Goal: Information Seeking & Learning: Learn about a topic

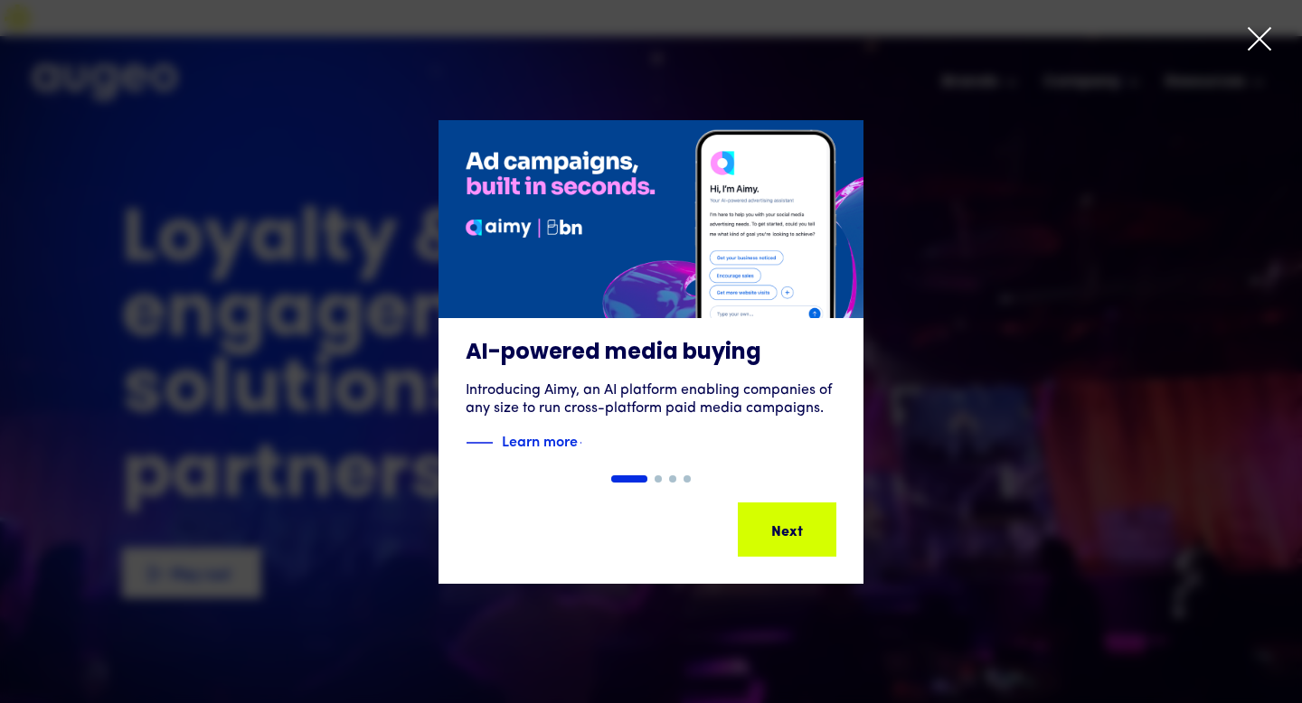
click at [1251, 35] on icon at bounding box center [1259, 38] width 27 height 27
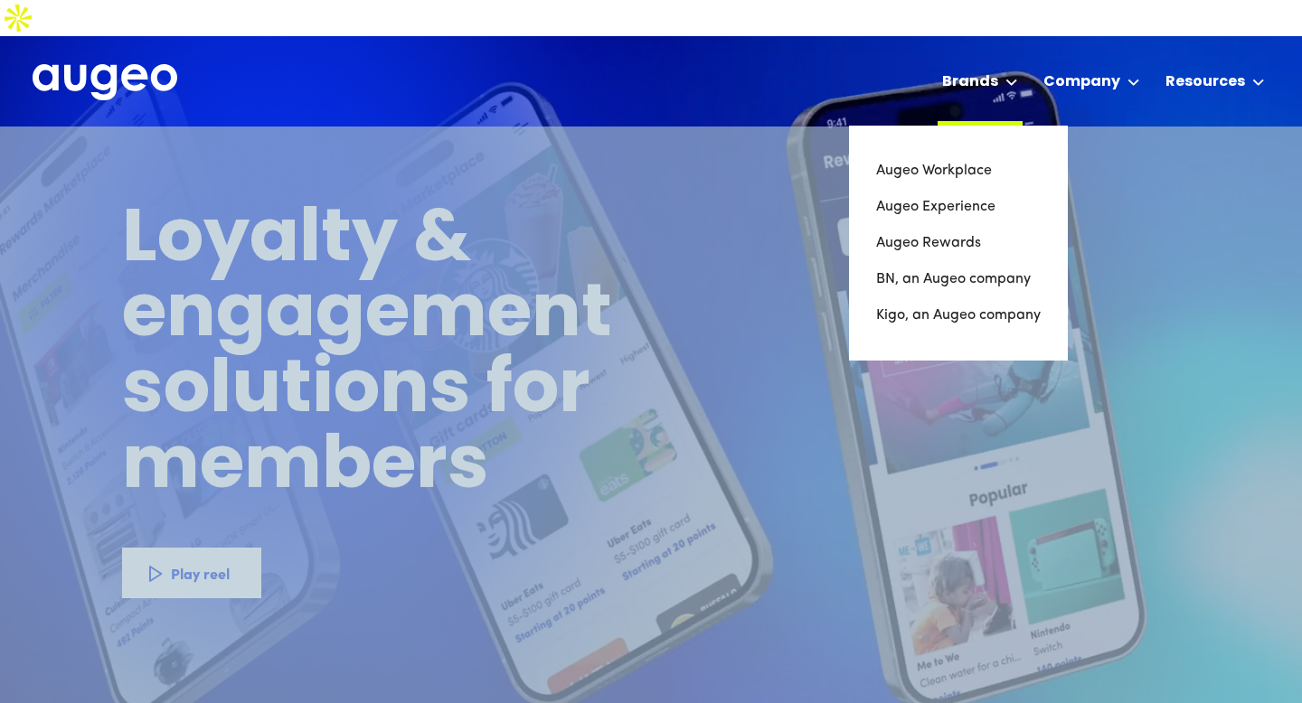
click at [979, 71] on div "Brands" at bounding box center [970, 82] width 56 height 22
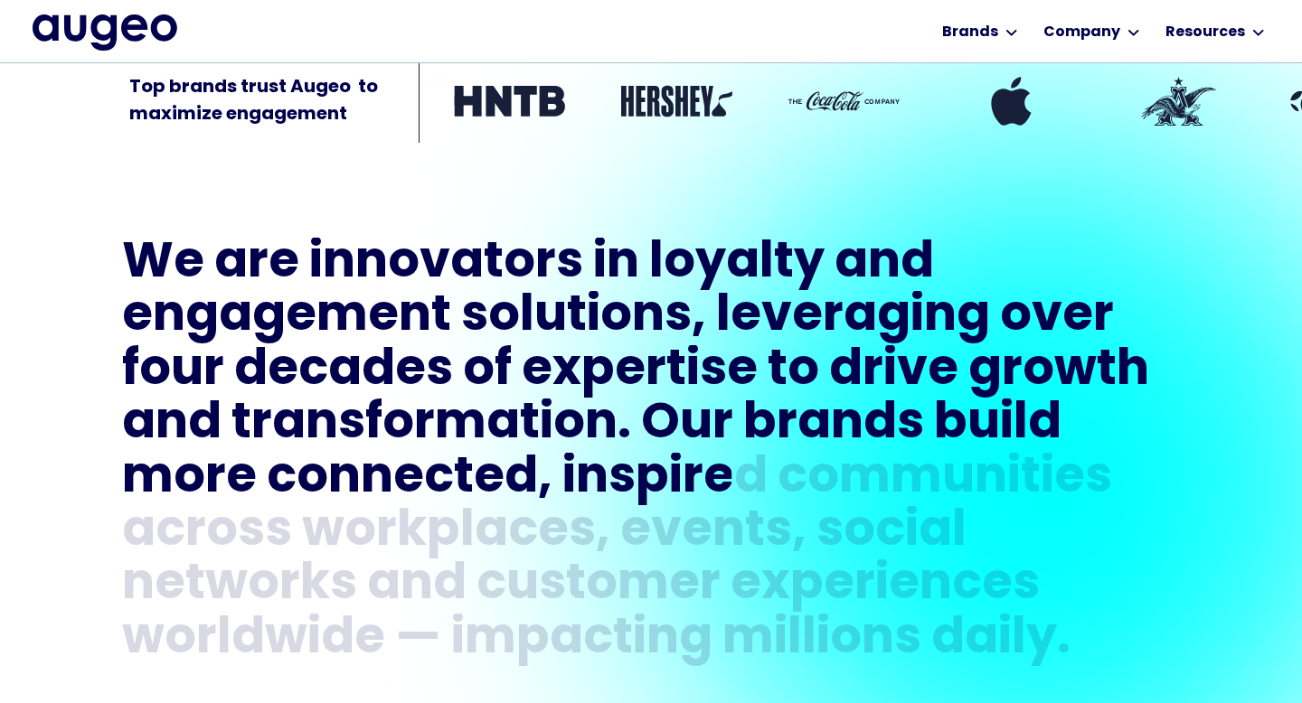
scroll to position [734, 0]
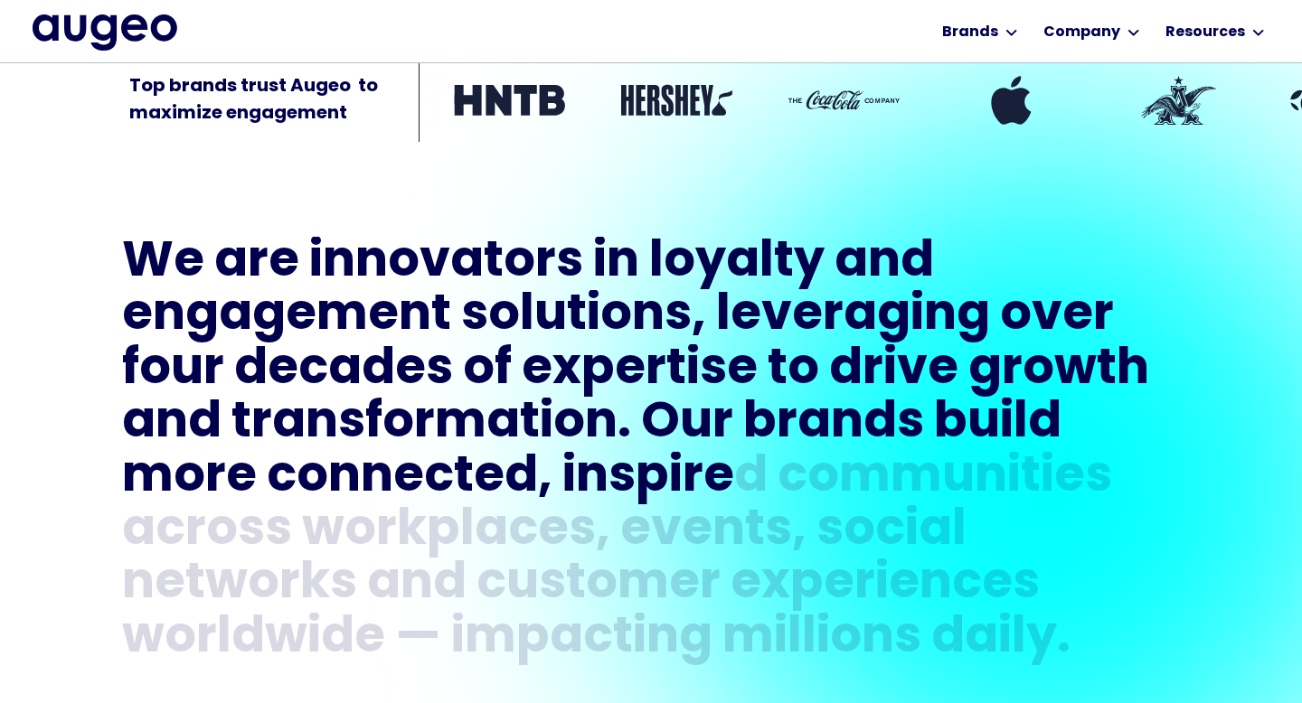
click at [186, 33] on div "Workplace solutions Employee recognition & rewards Channel Loyalty Sales incent…" at bounding box center [651, 31] width 1237 height 62
click at [138, 30] on img "home" at bounding box center [105, 32] width 145 height 37
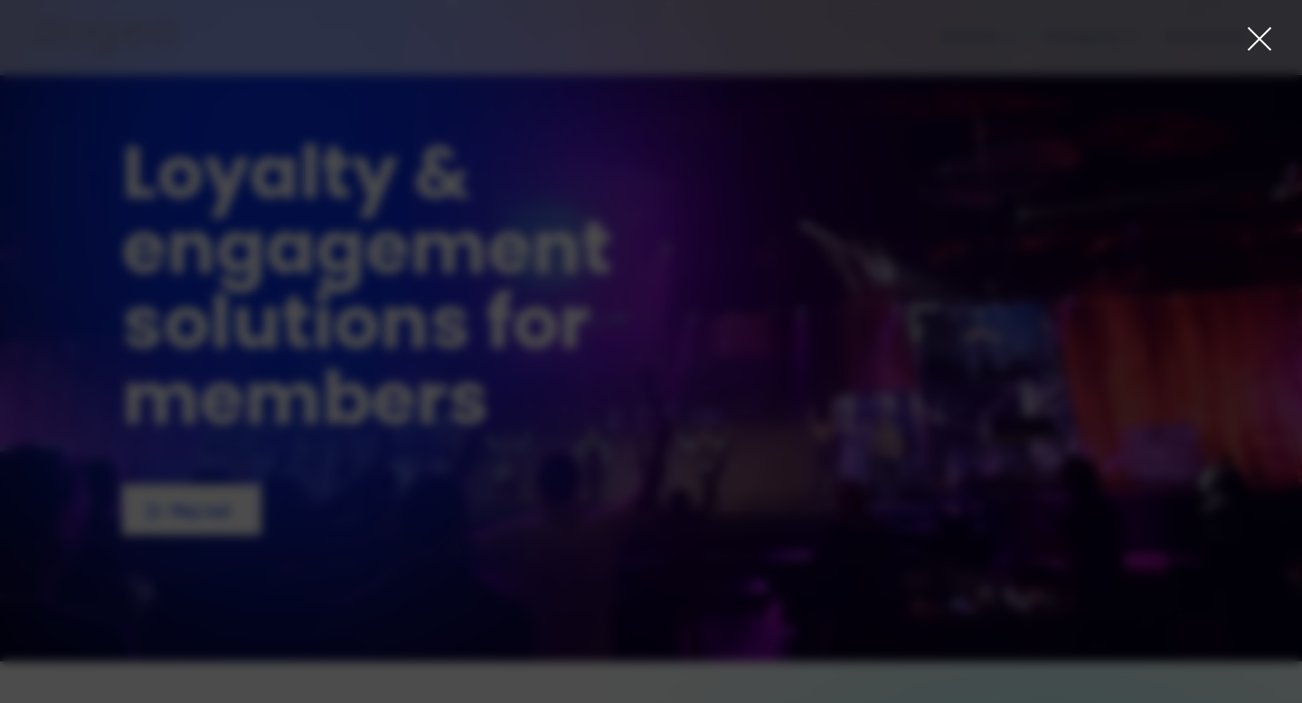
click at [1262, 18] on div at bounding box center [651, 351] width 1302 height 703
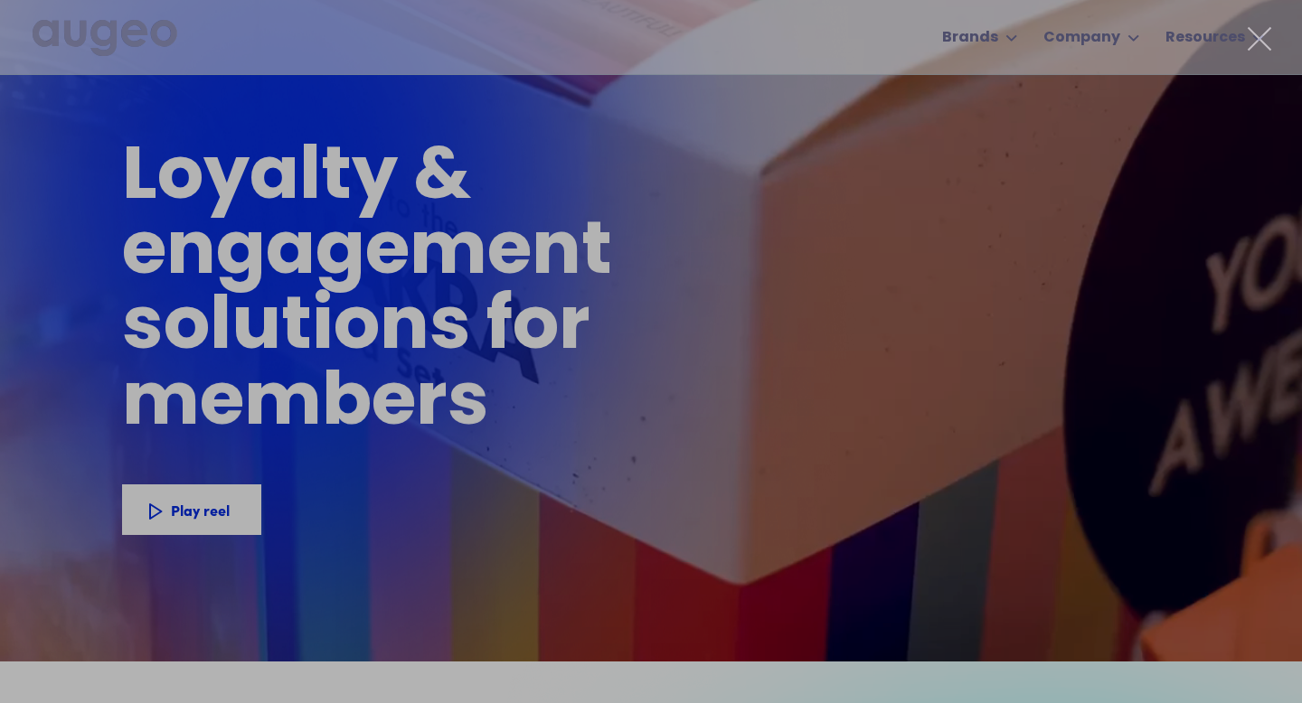
click at [1261, 33] on icon at bounding box center [1259, 38] width 27 height 27
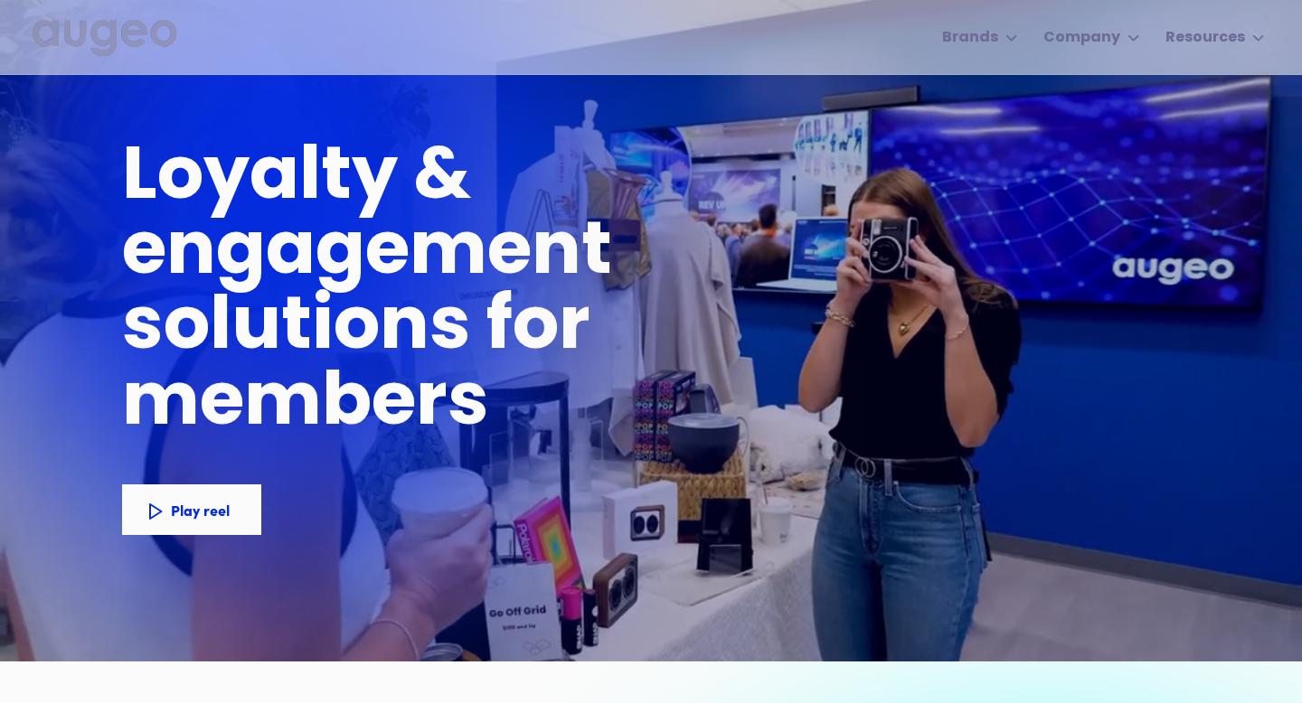
scroll to position [47, 0]
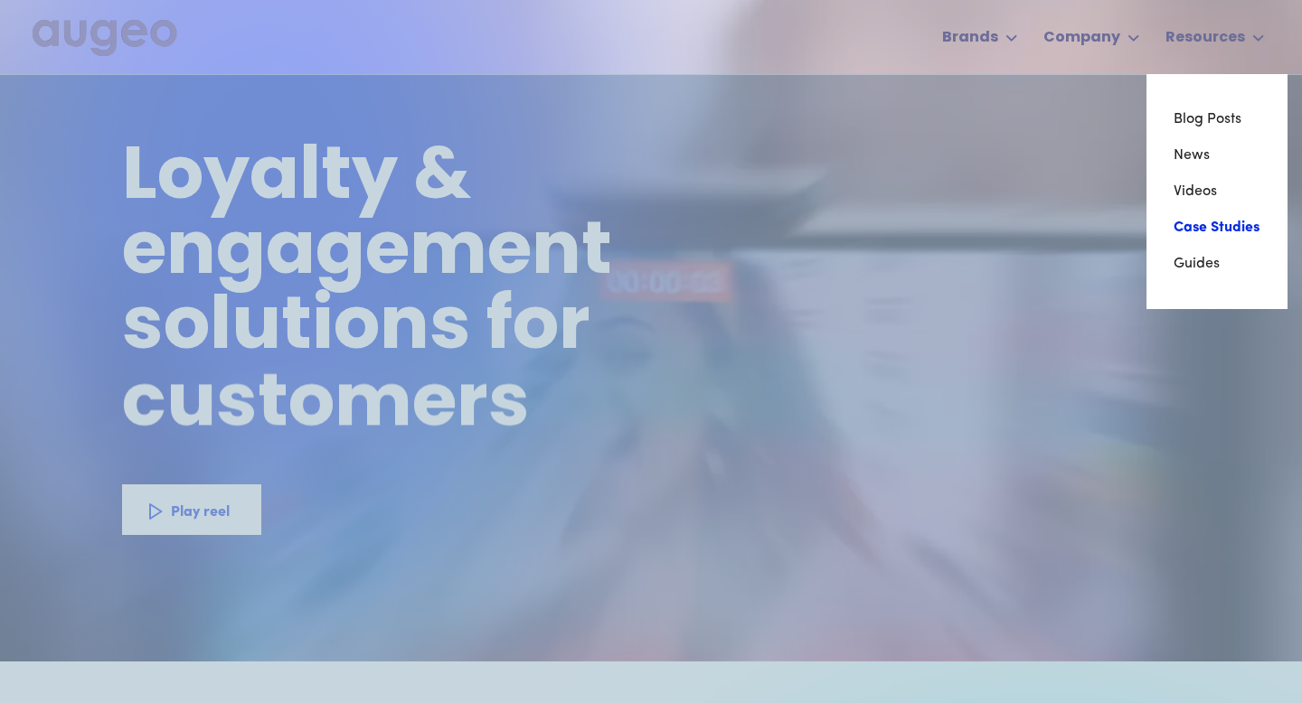
click at [1186, 228] on link "Case Studies" at bounding box center [1216, 228] width 87 height 36
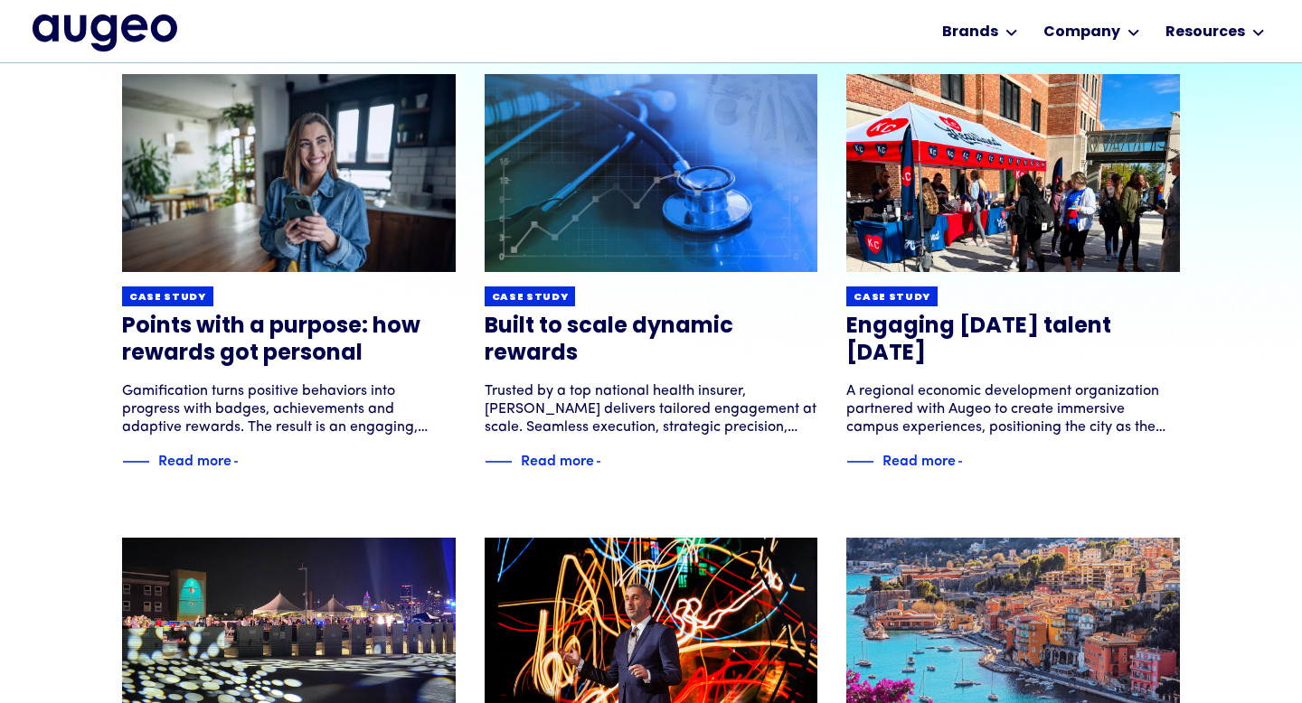
click at [133, 34] on img "home" at bounding box center [105, 32] width 145 height 36
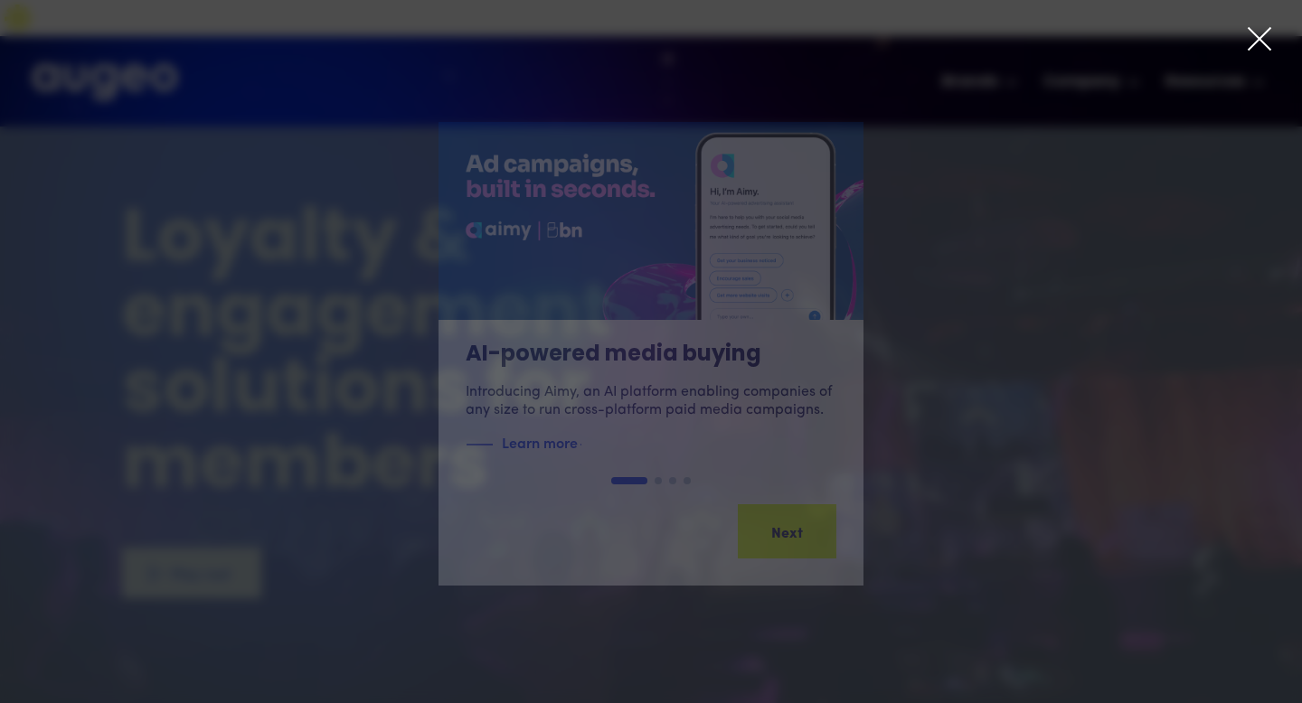
click at [1267, 39] on icon at bounding box center [1259, 38] width 27 height 27
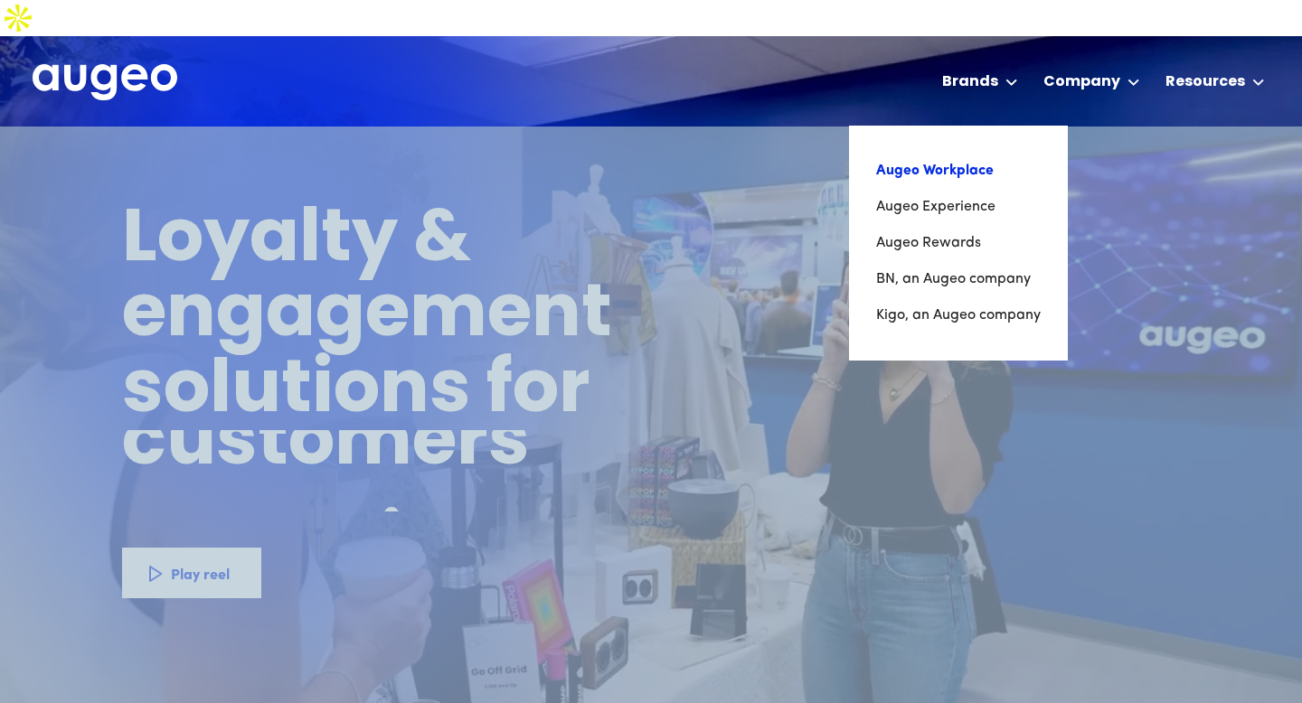
click at [968, 153] on link "Augeo Workplace" at bounding box center [958, 171] width 165 height 36
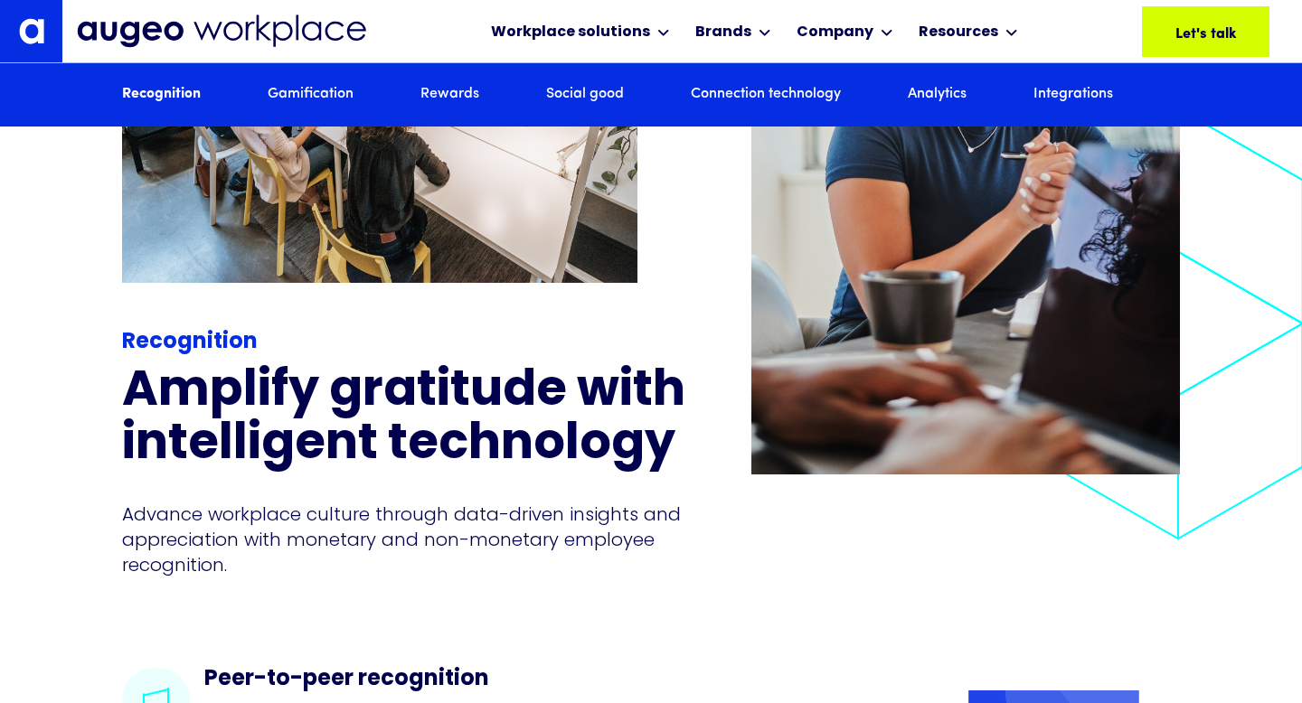
scroll to position [2181, 0]
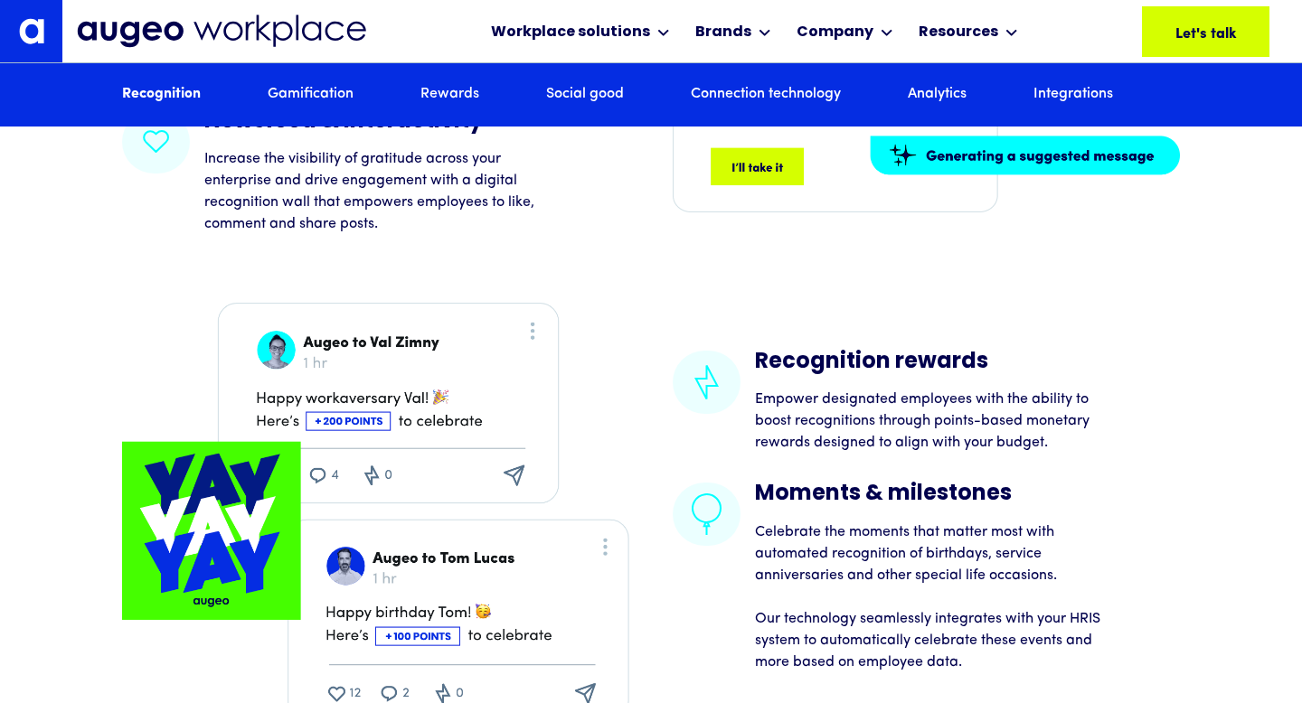
click at [155, 111] on div "Recognition Gamification Rewards Social good Connection technology Analytics In…" at bounding box center [651, 94] width 1058 height 63
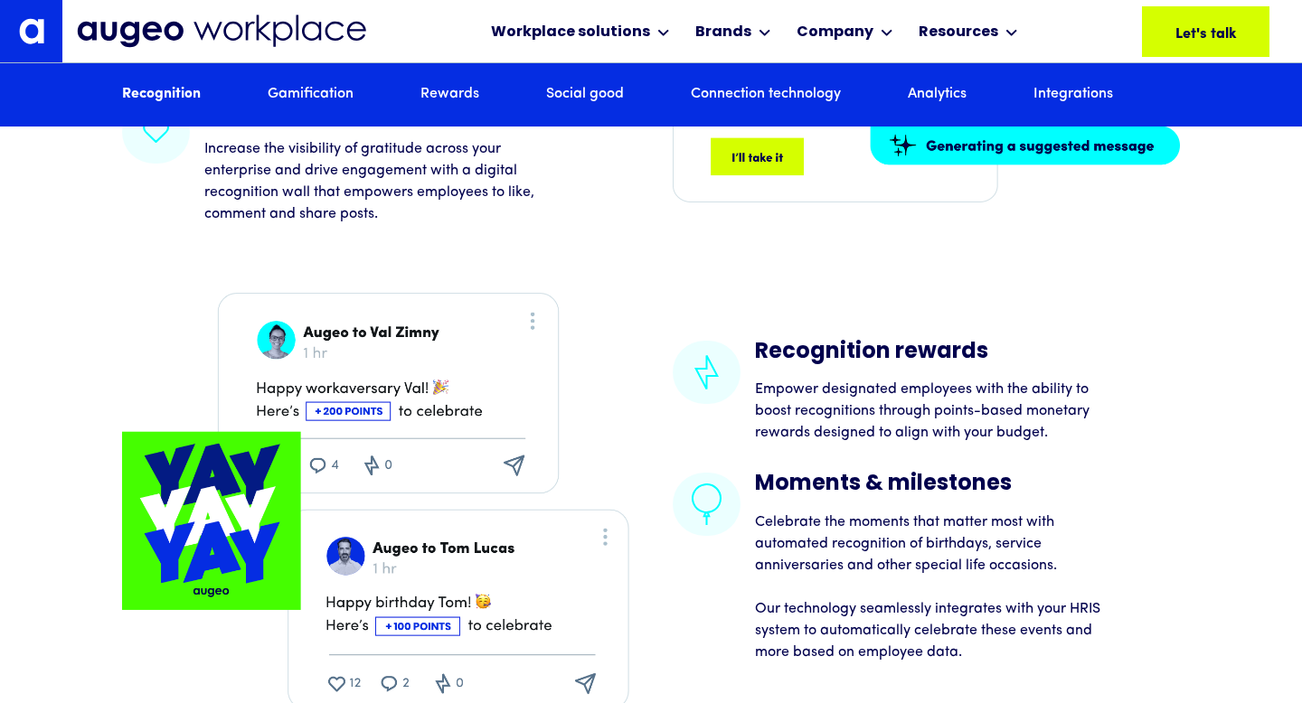
click at [168, 86] on link "Recognition" at bounding box center [161, 95] width 79 height 20
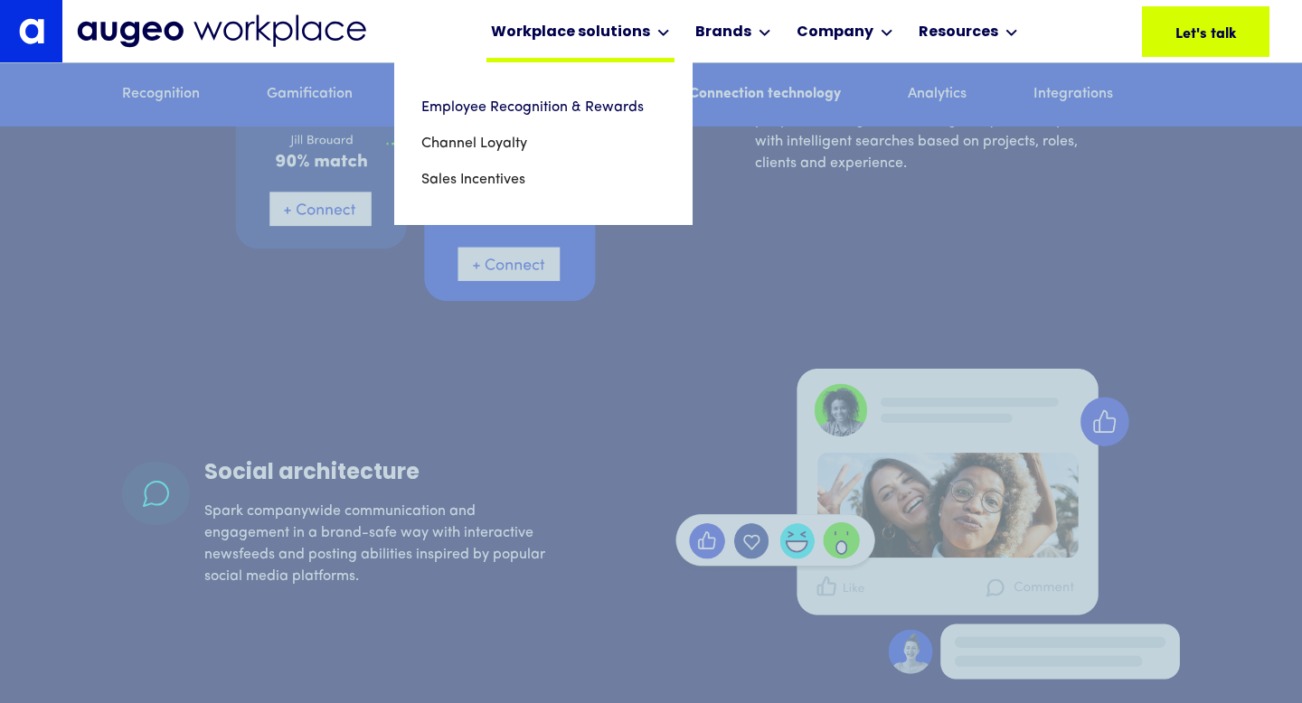
scroll to position [7872, 0]
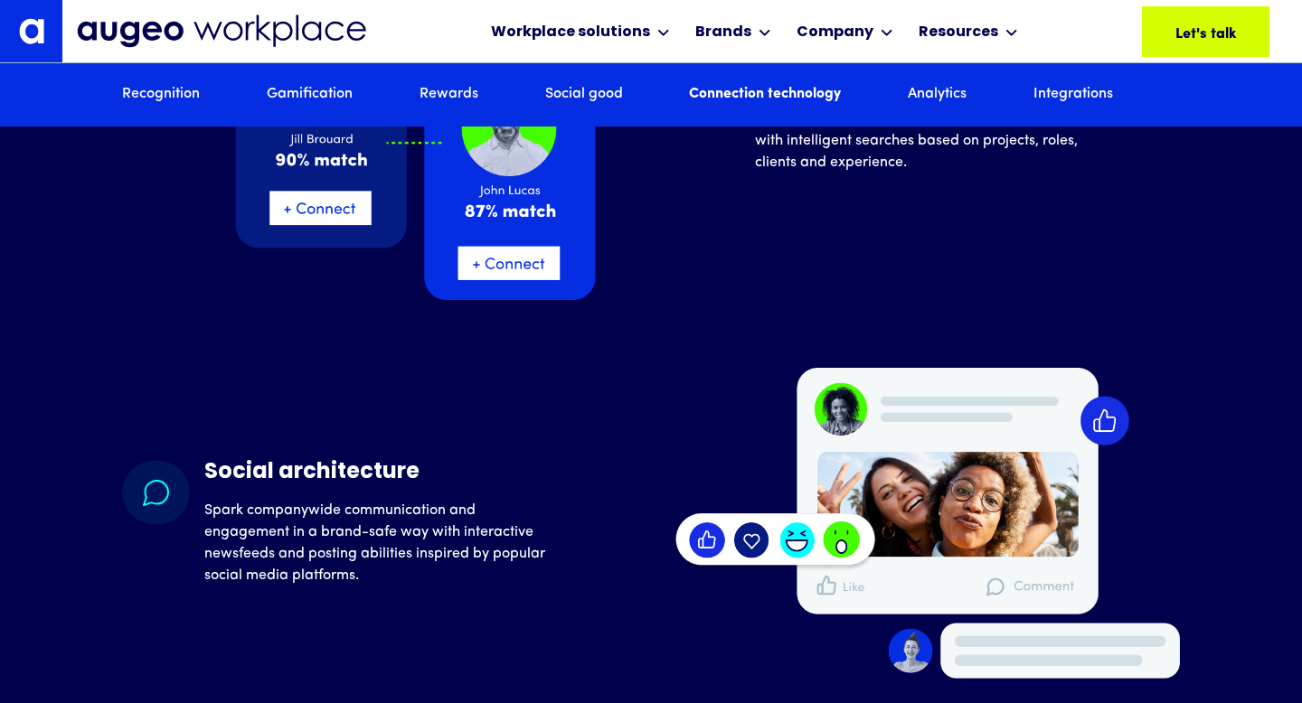
click at [102, 419] on div at bounding box center [651, 414] width 1302 height 703
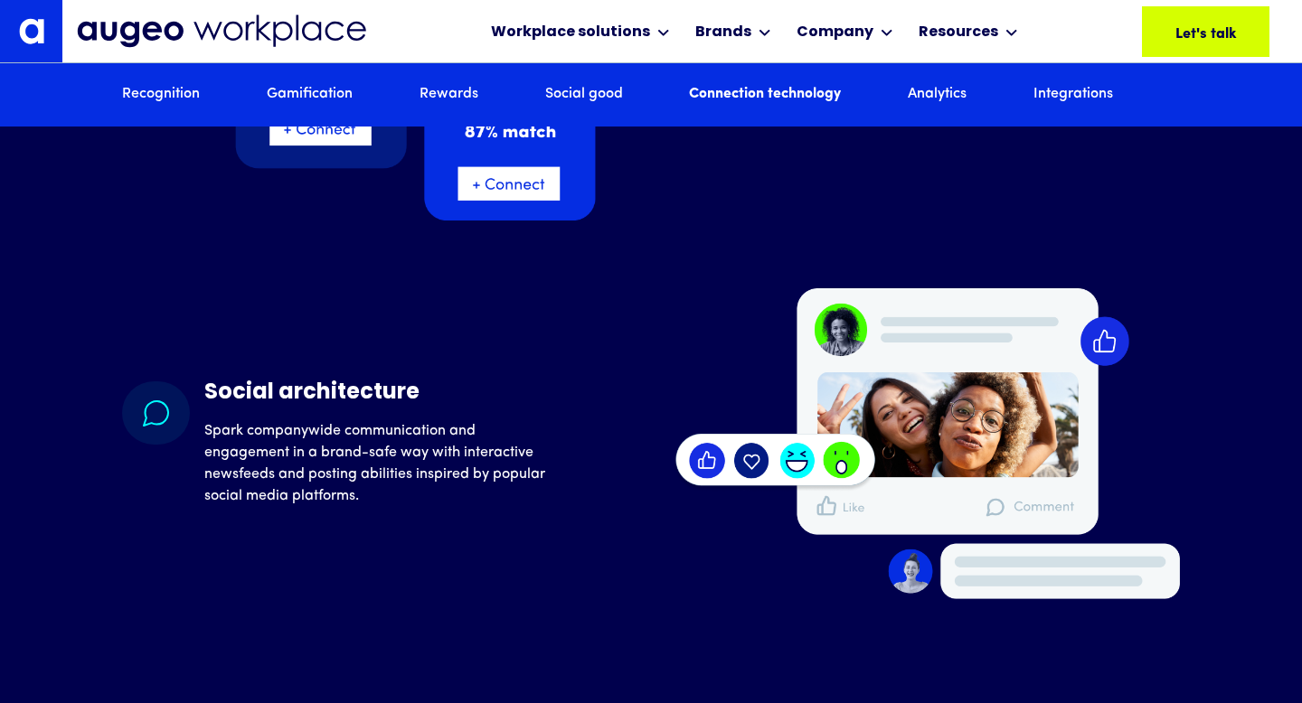
scroll to position [7952, 0]
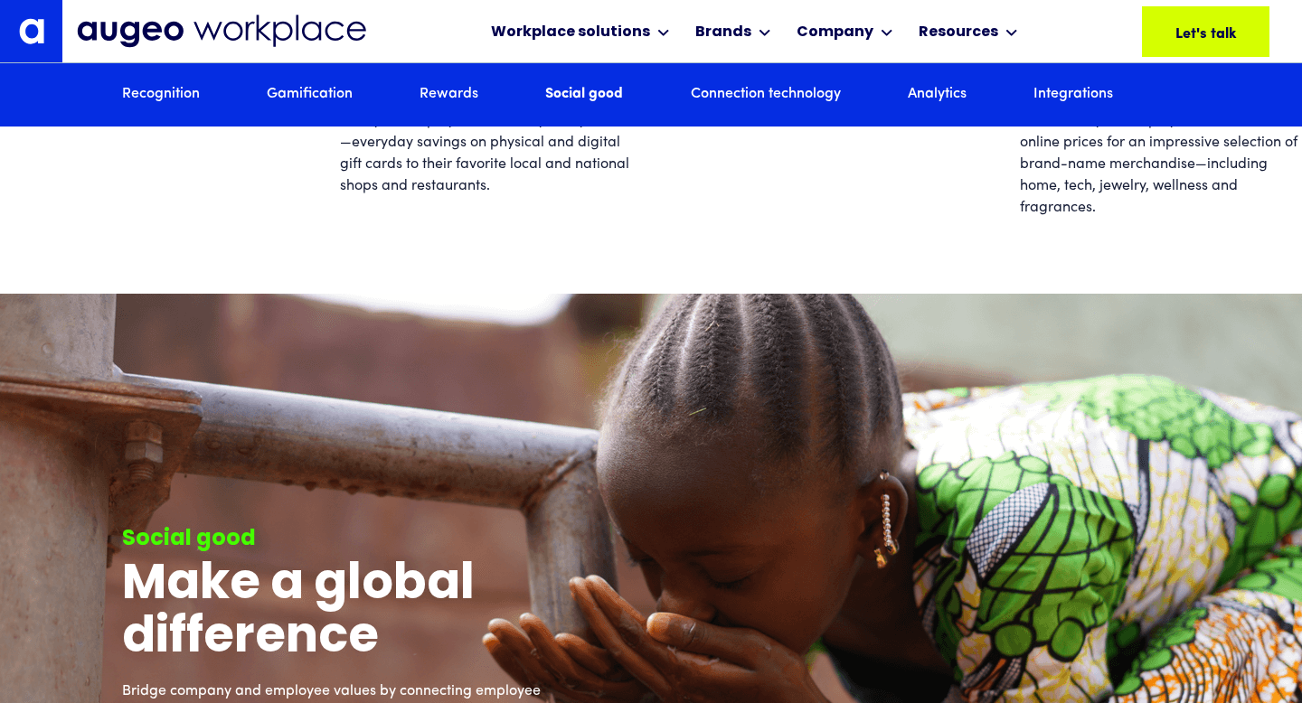
click at [173, 97] on div at bounding box center [651, 414] width 1302 height 703
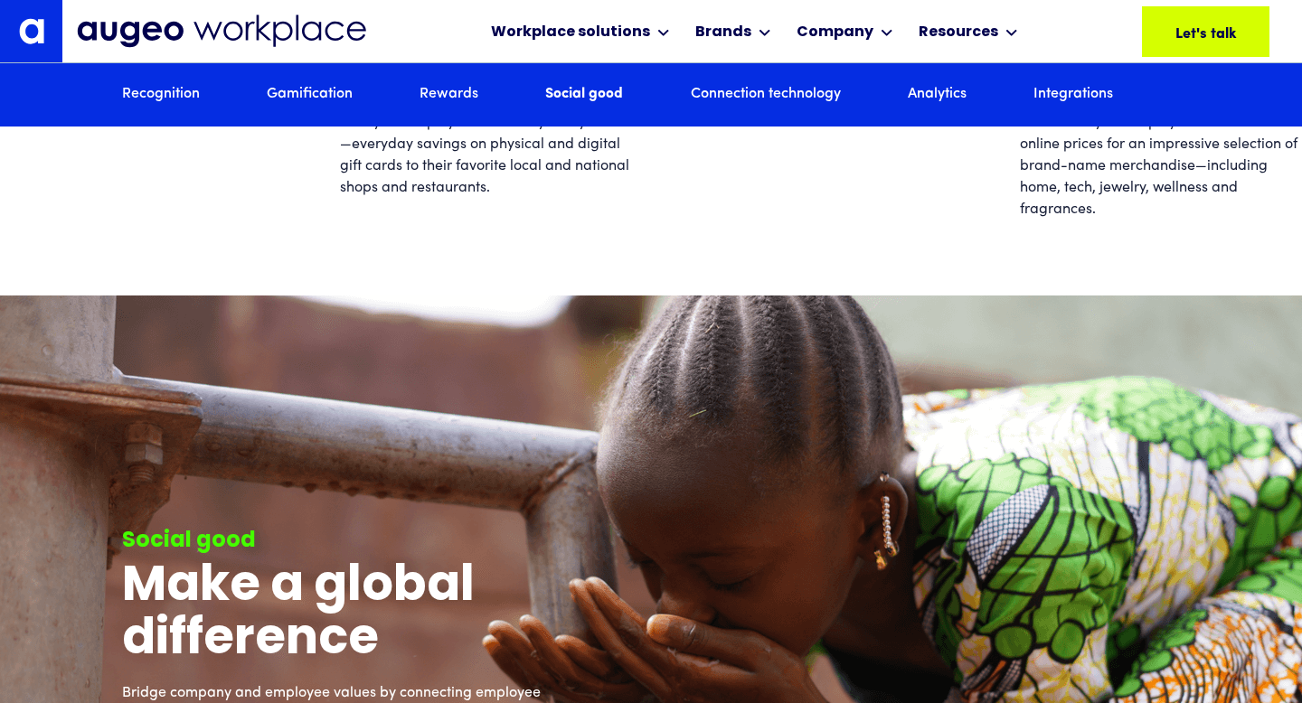
scroll to position [2947, 0]
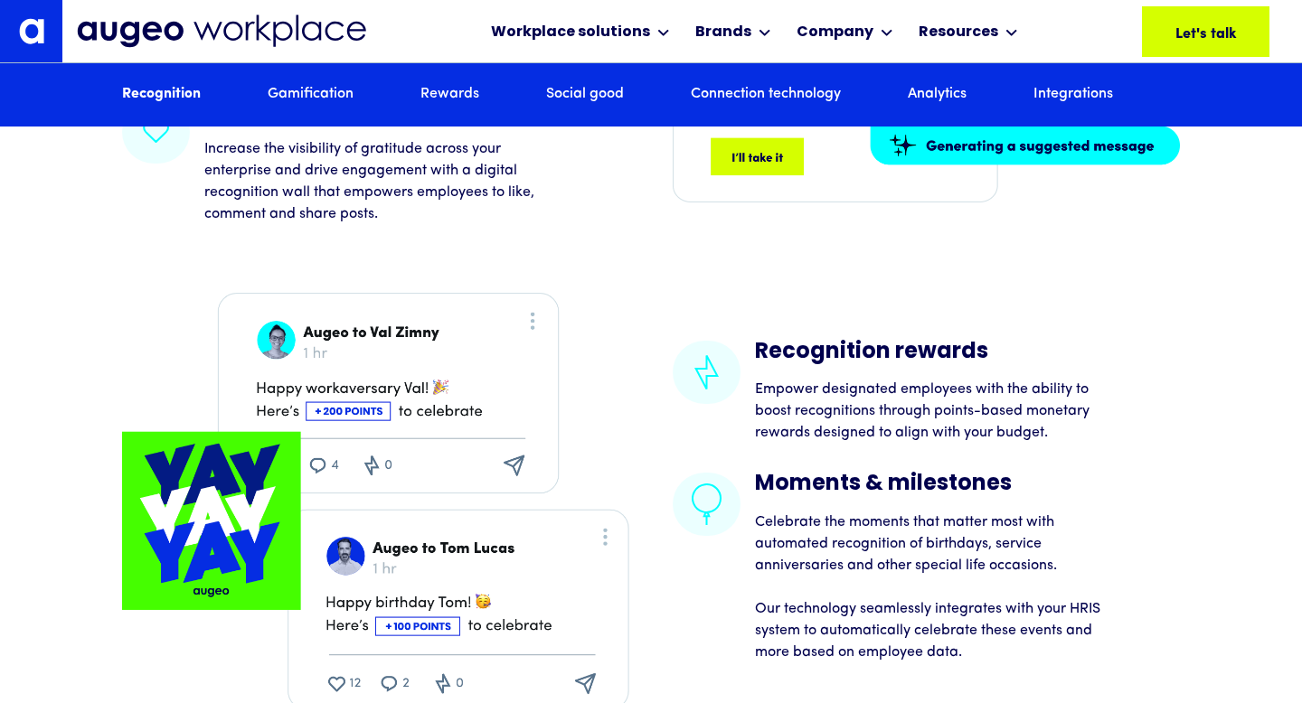
click at [42, 22] on img at bounding box center [31, 30] width 25 height 25
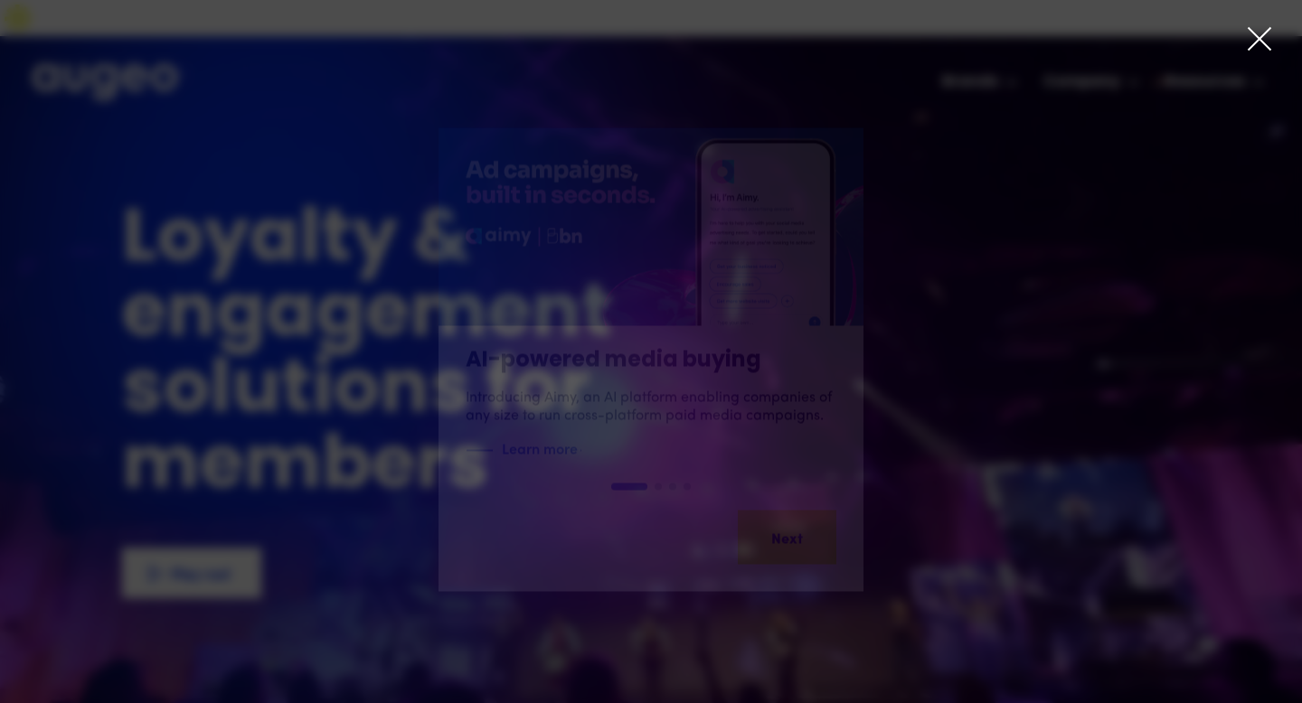
click at [1248, 40] on icon at bounding box center [1259, 38] width 27 height 27
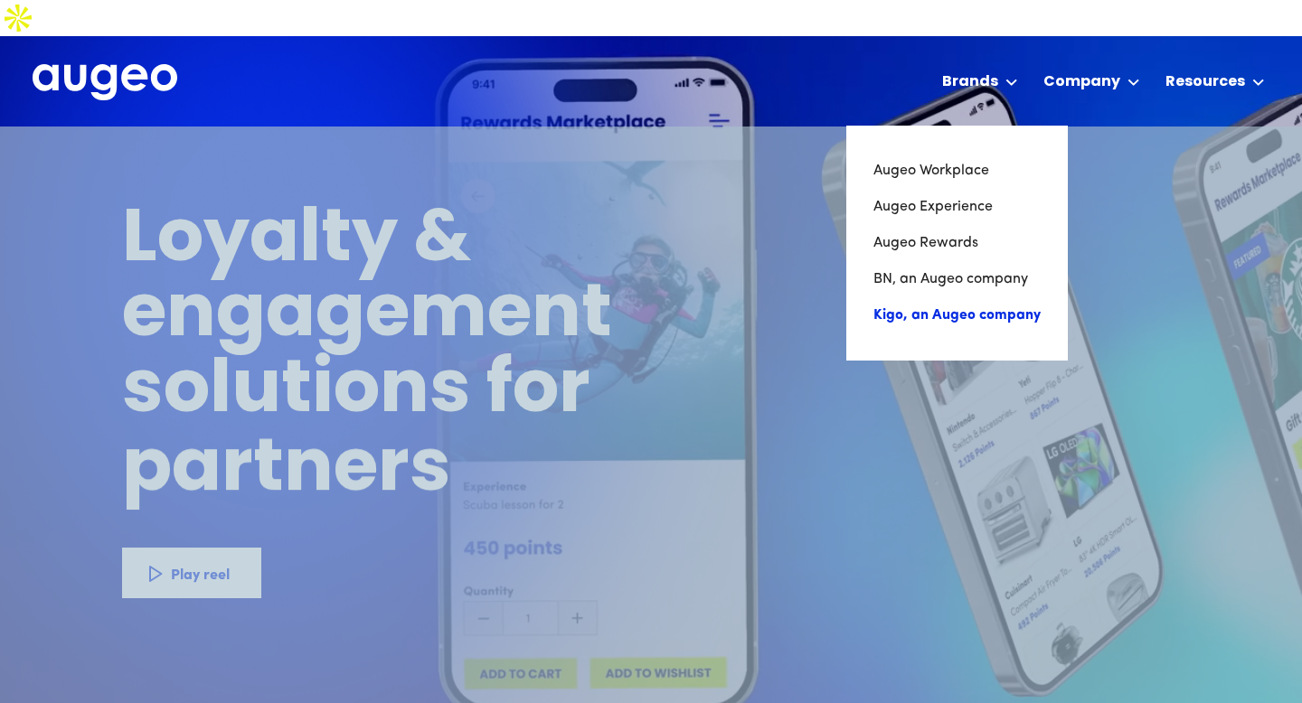
click at [927, 297] on link "Kigo, an Augeo company" at bounding box center [956, 315] width 167 height 36
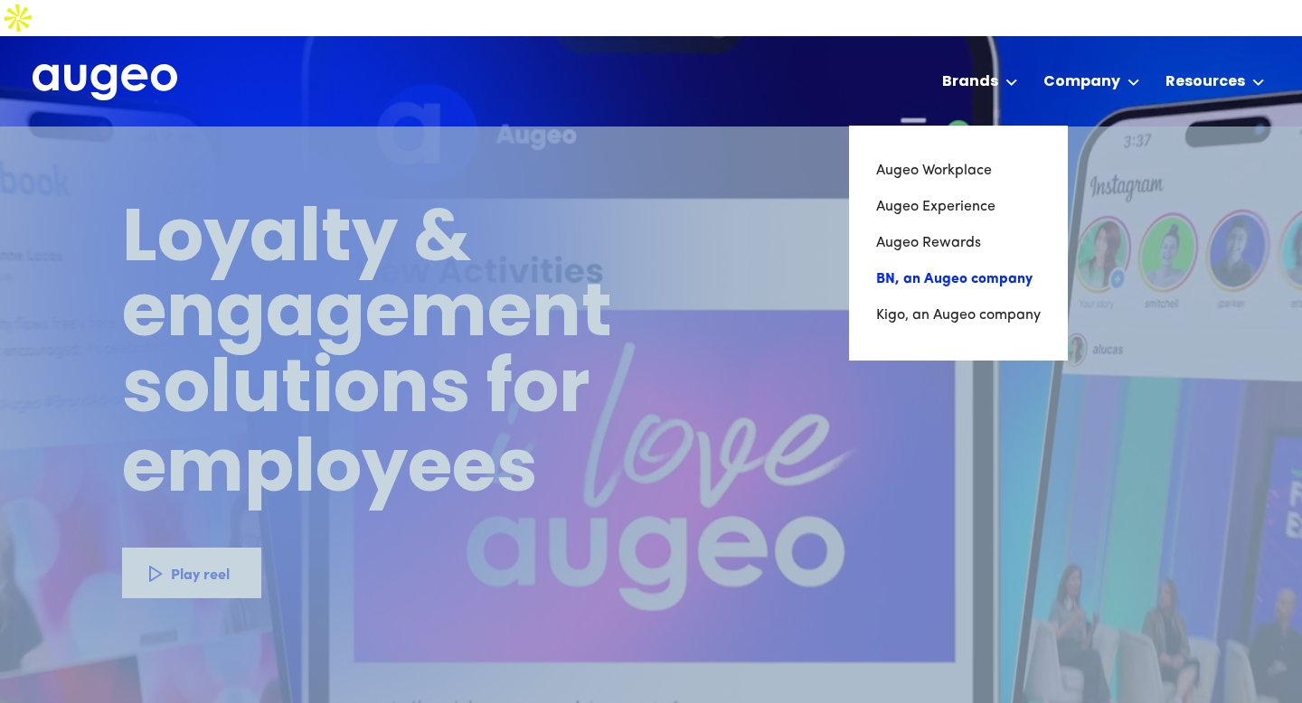
click at [917, 261] on link "BN, an Augeo company" at bounding box center [958, 279] width 165 height 36
